Goal: Complete application form

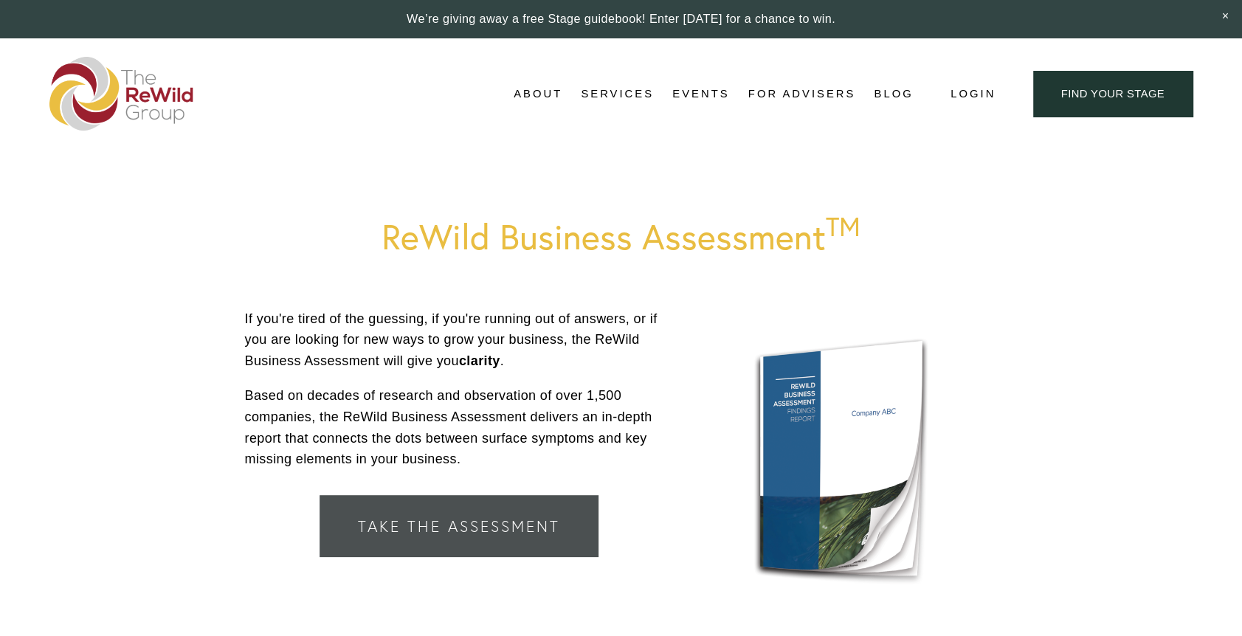
click at [407, 520] on link "Take the Assessment" at bounding box center [459, 526] width 278 height 62
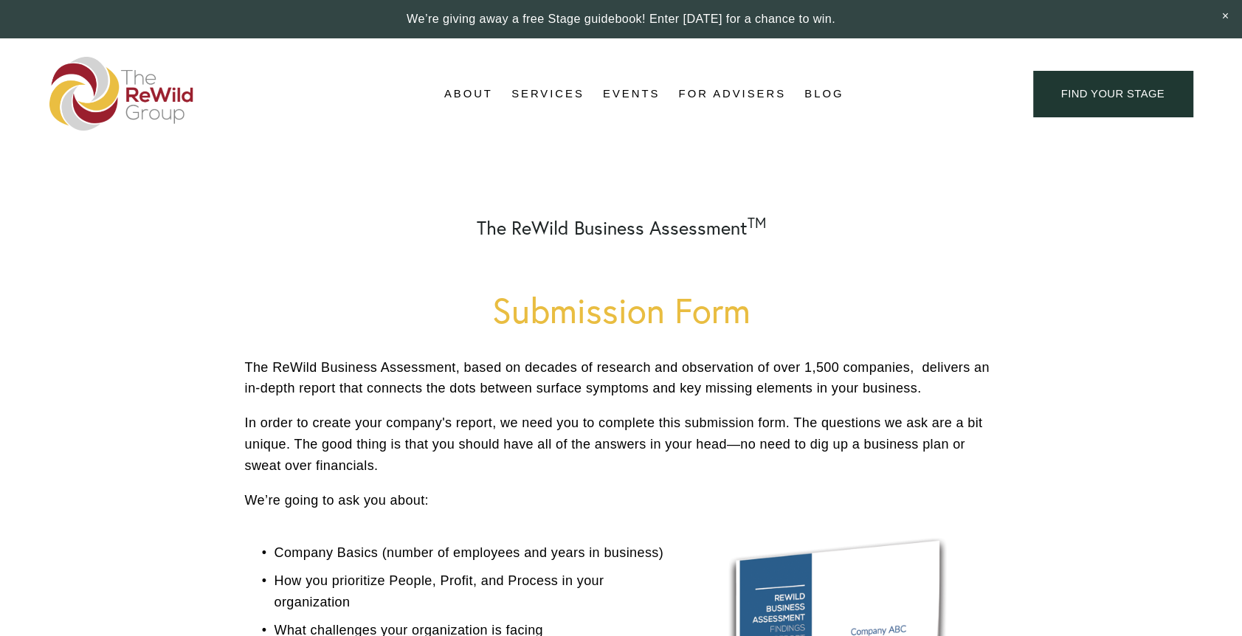
click at [846, 382] on p "The ReWild Business Assessment, based on decades of research and observation of…" at bounding box center [621, 378] width 753 height 43
click at [802, 360] on p "The ReWild Business Assessment, based on decades of research and observation of…" at bounding box center [621, 378] width 753 height 43
click at [145, 13] on link at bounding box center [621, 19] width 1242 height 38
